Goal: Task Accomplishment & Management: Manage account settings

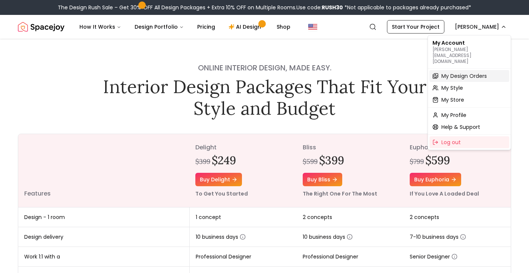
click at [405, 72] on span "My Design Orders" at bounding box center [465, 75] width 46 height 7
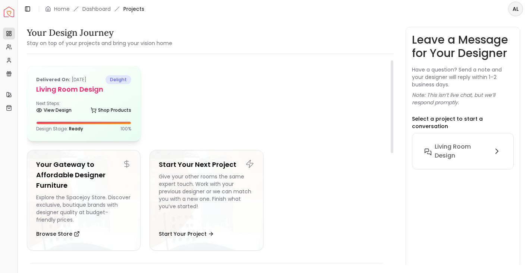
click at [82, 89] on h5 "Living Room design" at bounding box center [83, 89] width 95 height 10
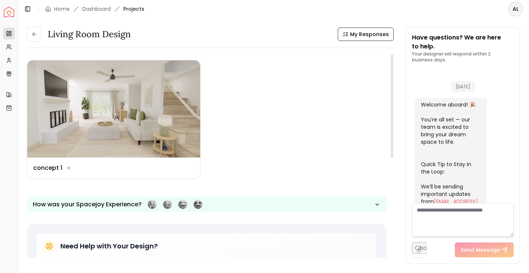
scroll to position [1458, 0]
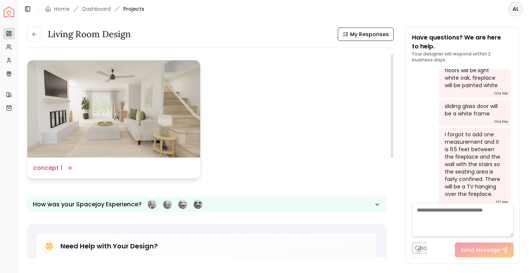
click at [63, 170] on div "Design Name concept 1" at bounding box center [52, 168] width 38 height 9
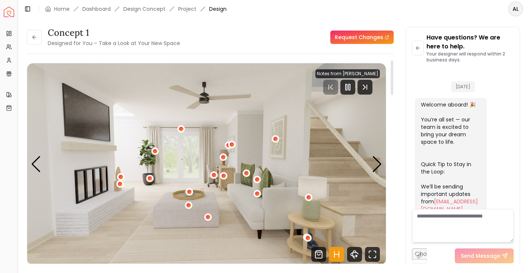
scroll to position [1452, 0]
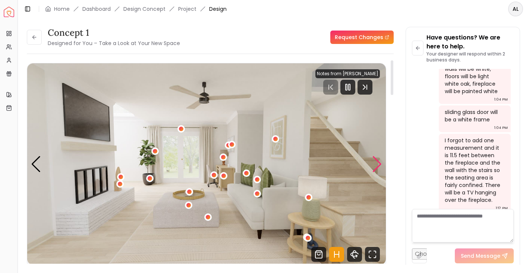
click at [377, 164] on div "Next slide" at bounding box center [377, 164] width 10 height 16
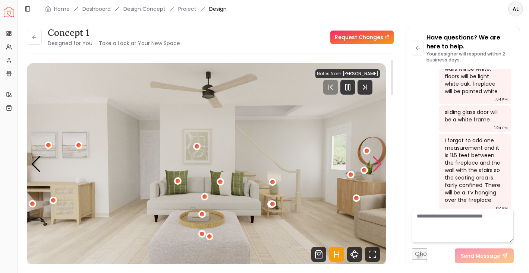
click at [377, 164] on div "Next slide" at bounding box center [377, 164] width 10 height 16
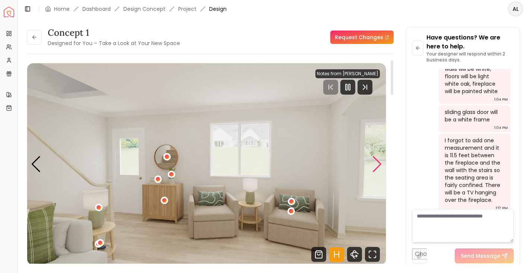
click at [377, 164] on div "Next slide" at bounding box center [377, 164] width 10 height 16
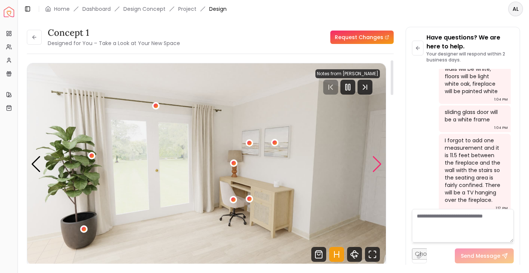
click at [377, 164] on div "Next slide" at bounding box center [377, 164] width 10 height 16
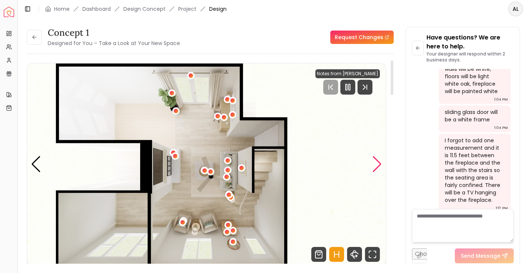
click at [377, 164] on div "Next slide" at bounding box center [377, 164] width 10 height 16
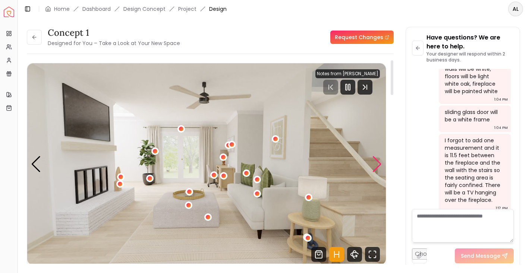
click at [379, 162] on div "Next slide" at bounding box center [377, 164] width 10 height 16
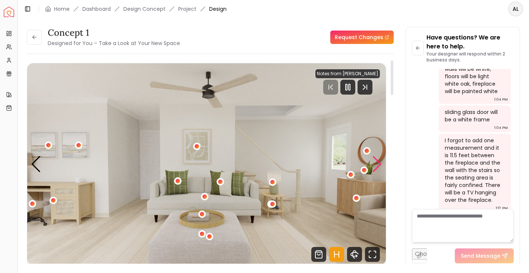
click at [379, 162] on div "Next slide" at bounding box center [377, 164] width 10 height 16
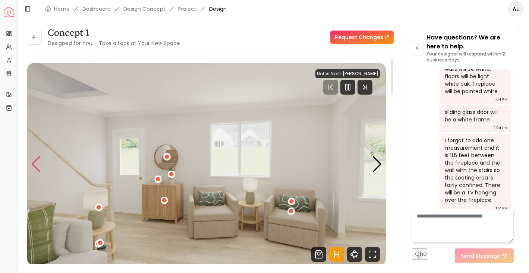
click at [37, 163] on div "Previous slide" at bounding box center [36, 164] width 10 height 16
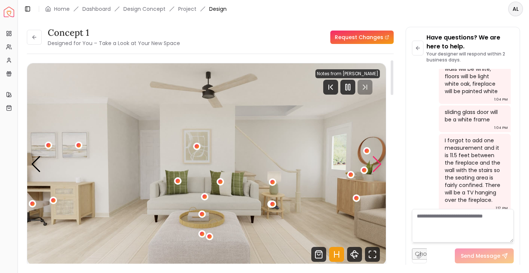
click at [380, 159] on div "Next slide" at bounding box center [377, 164] width 10 height 16
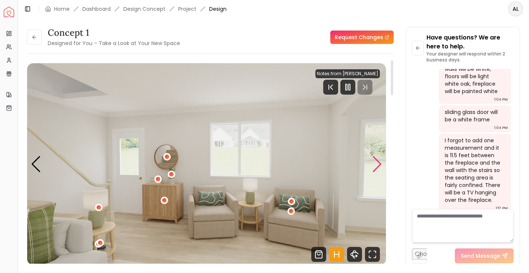
click at [375, 166] on div "Next slide" at bounding box center [377, 164] width 10 height 16
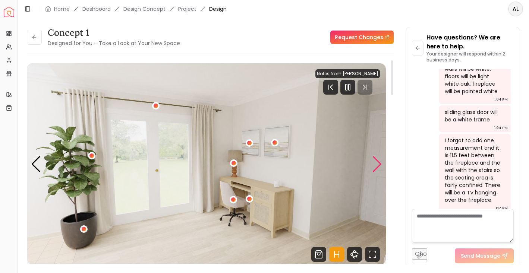
click at [375, 166] on div "Next slide" at bounding box center [377, 164] width 10 height 16
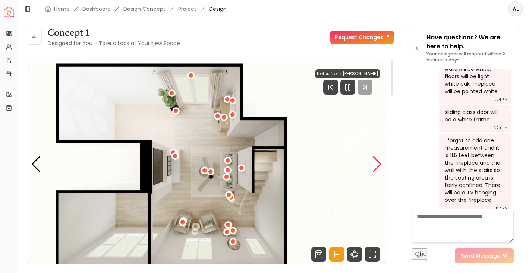
click at [375, 166] on div "Next slide" at bounding box center [377, 164] width 10 height 16
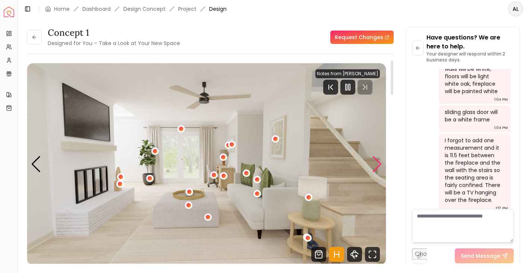
click at [375, 166] on div "Next slide" at bounding box center [377, 164] width 10 height 16
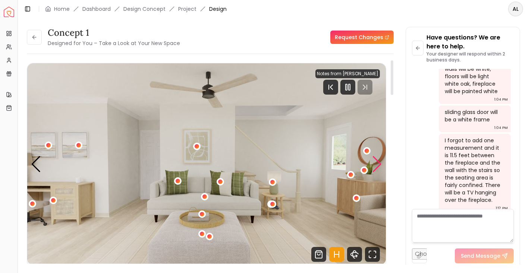
click at [375, 166] on div "Next slide" at bounding box center [377, 164] width 10 height 16
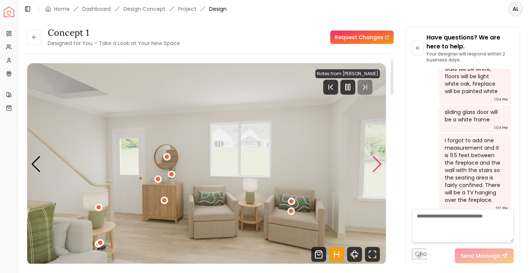
click at [375, 166] on div "Next slide" at bounding box center [377, 164] width 10 height 16
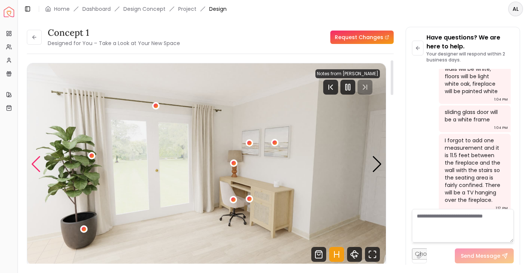
click at [39, 162] on div "Previous slide" at bounding box center [36, 164] width 10 height 16
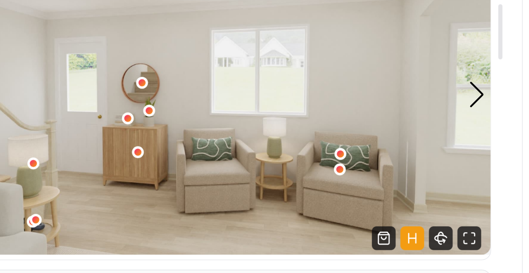
scroll to position [41, 0]
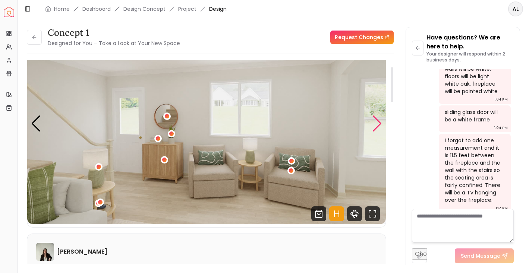
click at [376, 120] on div "Next slide" at bounding box center [377, 124] width 10 height 16
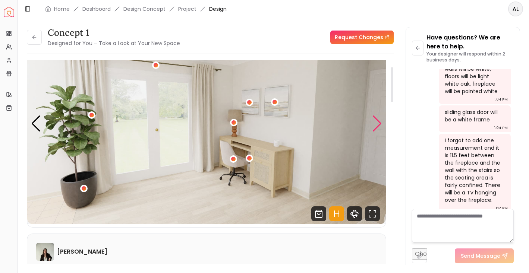
click at [376, 120] on div "Next slide" at bounding box center [377, 124] width 10 height 16
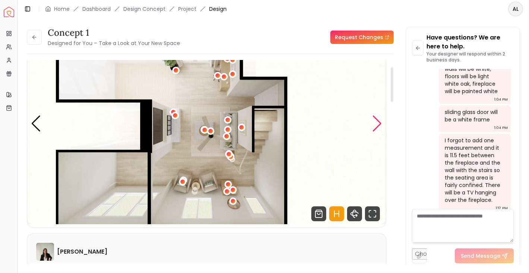
click at [376, 120] on div "Next slide" at bounding box center [377, 124] width 10 height 16
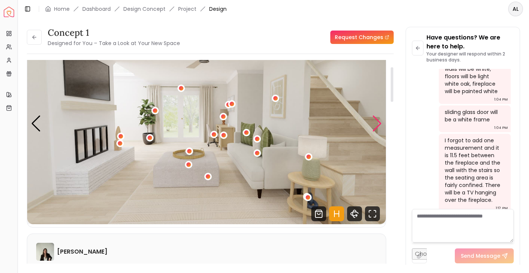
click at [376, 120] on div "Next slide" at bounding box center [377, 124] width 10 height 16
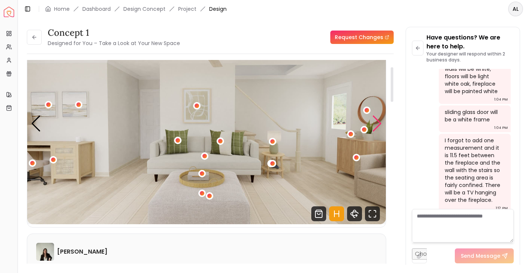
click at [376, 120] on div "Next slide" at bounding box center [377, 124] width 10 height 16
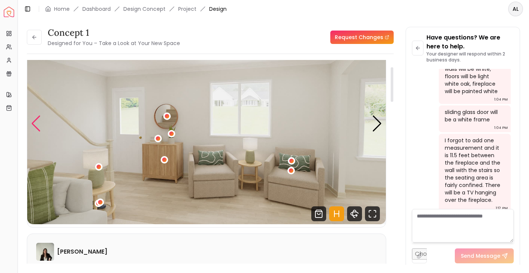
click at [38, 122] on div "Previous slide" at bounding box center [36, 124] width 10 height 16
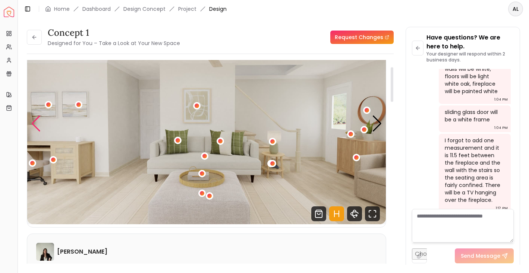
click at [38, 122] on div "Previous slide" at bounding box center [36, 124] width 10 height 16
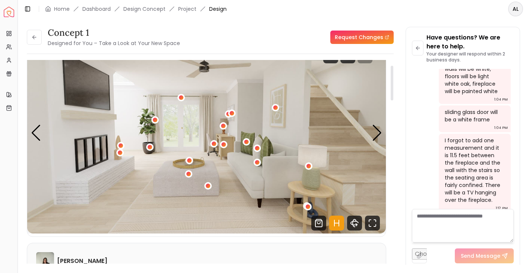
scroll to position [0, 0]
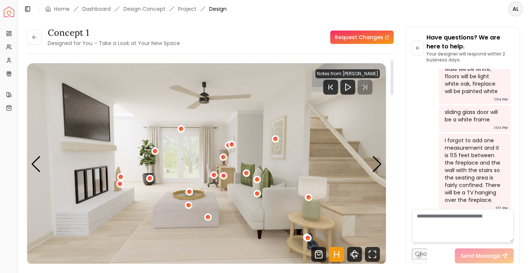
drag, startPoint x: 393, startPoint y: 93, endPoint x: 389, endPoint y: 82, distance: 12.3
click at [391, 82] on div at bounding box center [392, 77] width 3 height 35
drag, startPoint x: 392, startPoint y: 84, endPoint x: 392, endPoint y: 78, distance: 6.7
click at [392, 78] on div at bounding box center [392, 77] width 3 height 35
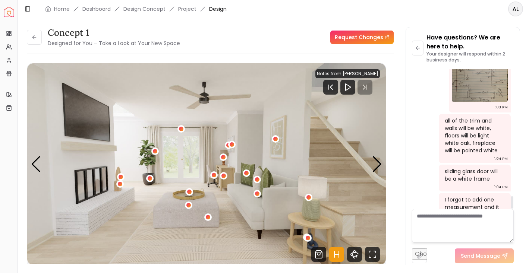
scroll to position [1452, 0]
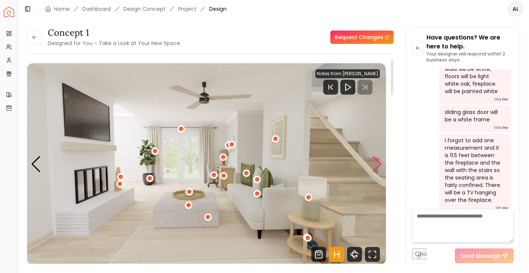
click at [376, 164] on div "Next slide" at bounding box center [377, 164] width 10 height 16
